Goal: Task Accomplishment & Management: Complete application form

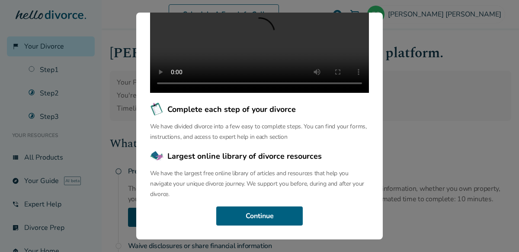
scroll to position [132, 0]
click at [415, 58] on div "Welcome to the Hello Divorce Portal Welcome to our curated collection of resour…" at bounding box center [259, 126] width 519 height 252
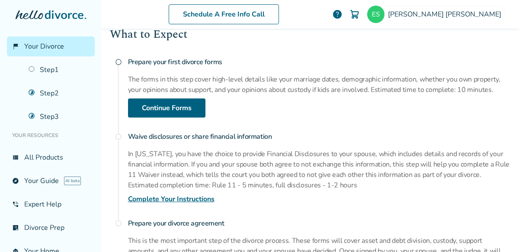
scroll to position [110, 0]
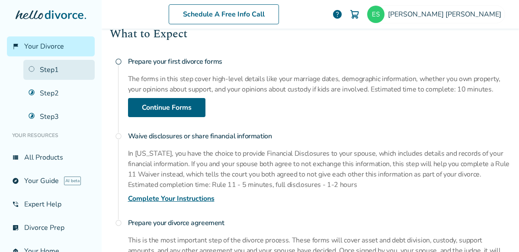
click at [47, 68] on link "Step 1" at bounding box center [58, 70] width 71 height 20
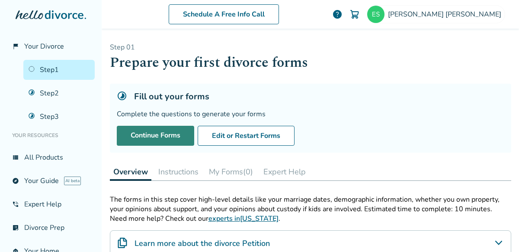
click at [162, 129] on link "Continue Forms" at bounding box center [155, 136] width 77 height 20
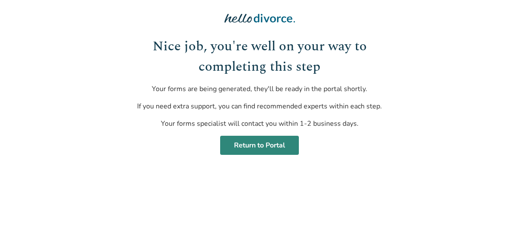
click at [270, 141] on link "Return to Portal" at bounding box center [259, 145] width 79 height 19
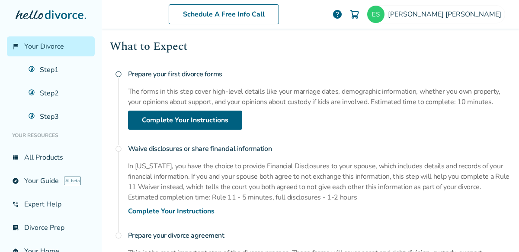
scroll to position [98, 0]
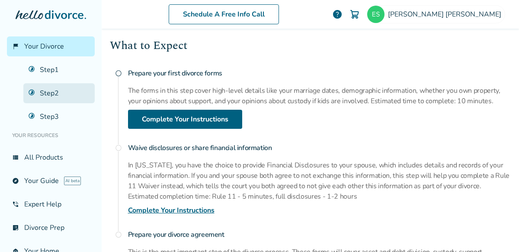
click at [55, 91] on link "Step 2" at bounding box center [58, 93] width 71 height 20
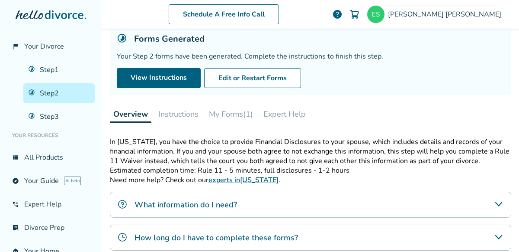
scroll to position [61, 0]
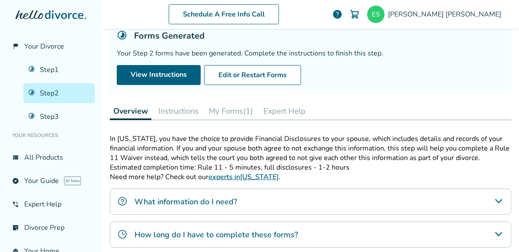
click at [238, 112] on button "My Forms (1)" at bounding box center [231, 110] width 51 height 17
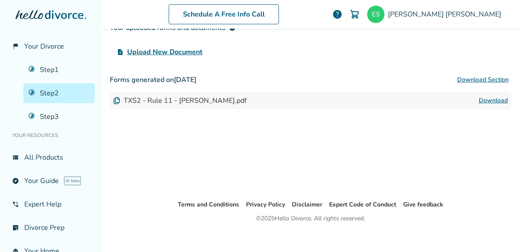
scroll to position [204, 0]
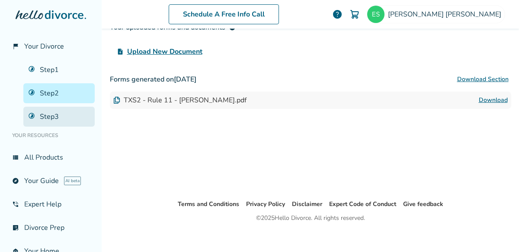
click at [51, 113] on link "Step 3" at bounding box center [58, 116] width 71 height 20
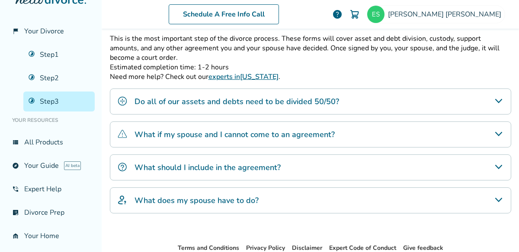
scroll to position [162, 0]
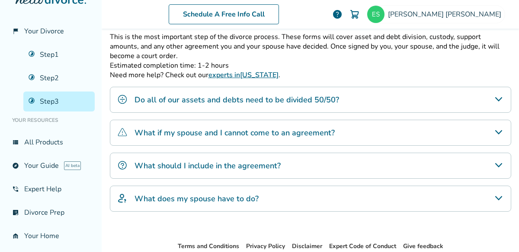
click at [337, 167] on div "What should I include in the agreement?" at bounding box center [311, 165] width 402 height 26
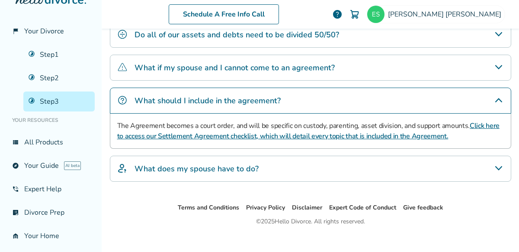
scroll to position [230, 0]
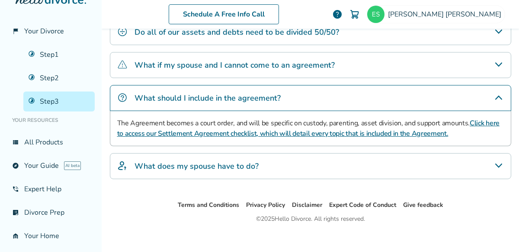
click at [338, 161] on div "What does my spouse have to do?" at bounding box center [311, 166] width 402 height 26
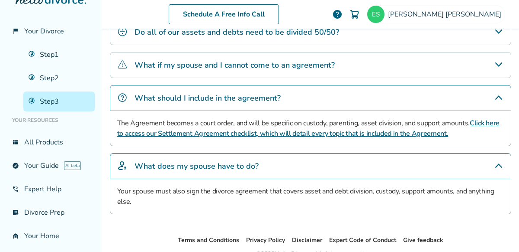
click at [338, 161] on div "What does my spouse have to do?" at bounding box center [311, 166] width 402 height 26
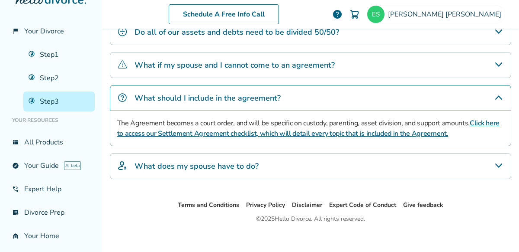
click at [352, 132] on link "Click here to access our Settlement Agreement checklist, which will detail ever…" at bounding box center [308, 128] width 383 height 20
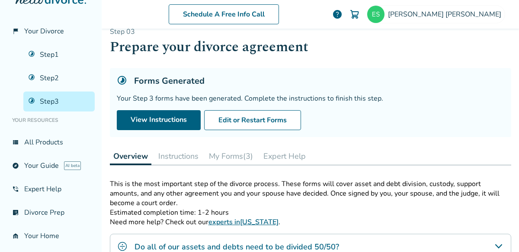
scroll to position [0, 0]
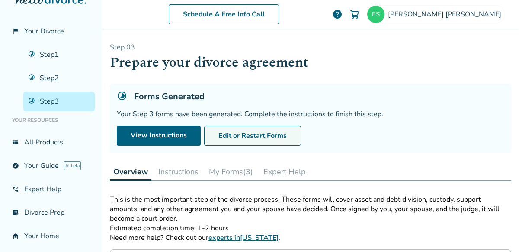
click at [251, 133] on button "Edit or Restart Forms" at bounding box center [252, 136] width 97 height 20
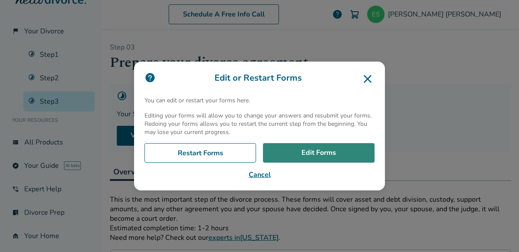
click at [293, 149] on link "Edit Forms" at bounding box center [319, 153] width 112 height 20
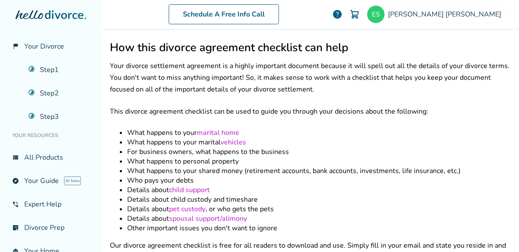
scroll to position [193, 0]
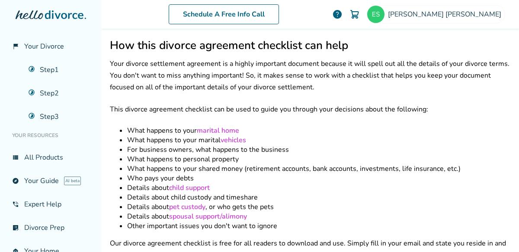
click at [235, 211] on link "spousal support/alimony" at bounding box center [208, 216] width 78 height 10
